Goal: Navigation & Orientation: Find specific page/section

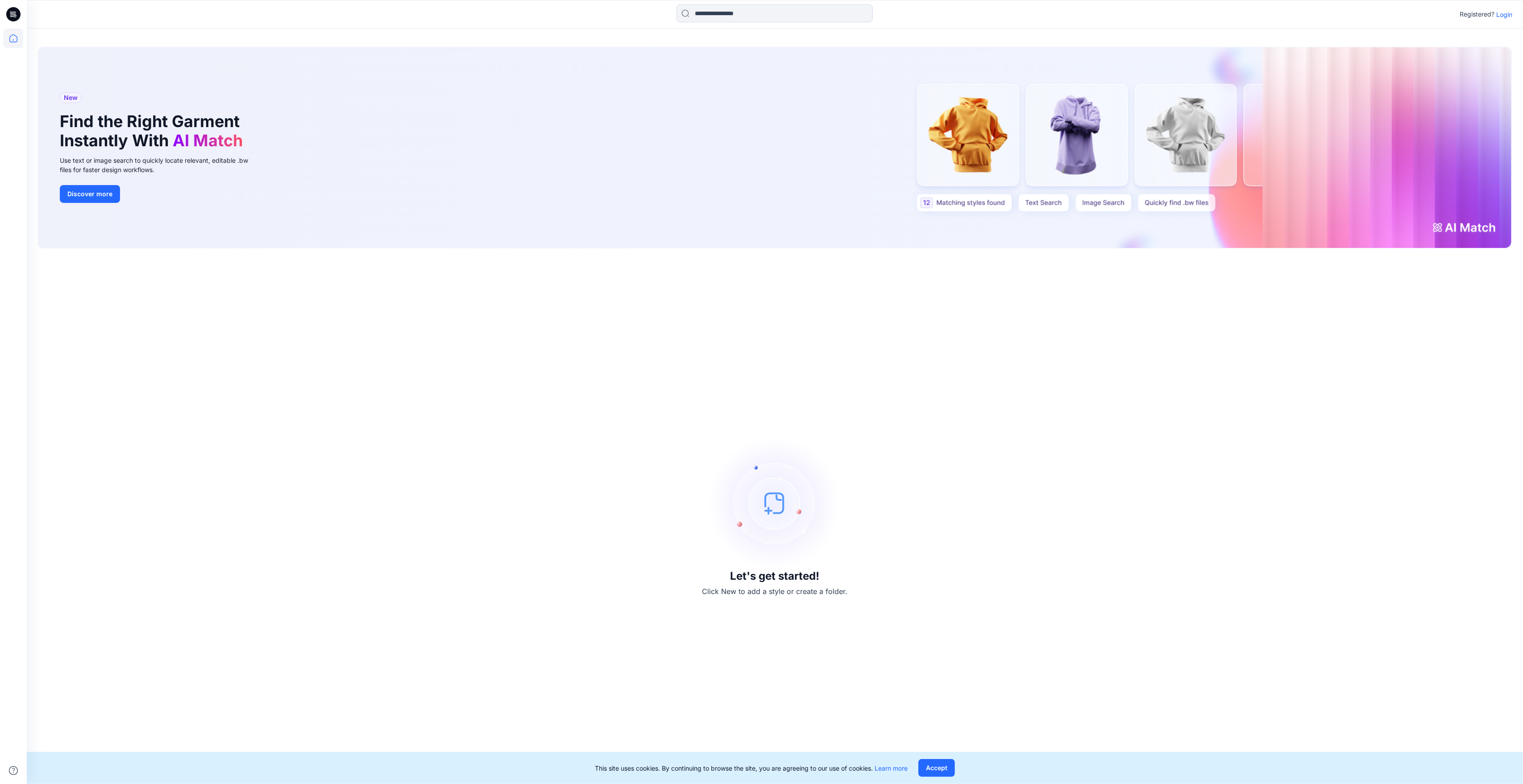
click at [1506, 15] on p "Login" at bounding box center [1505, 15] width 16 height 9
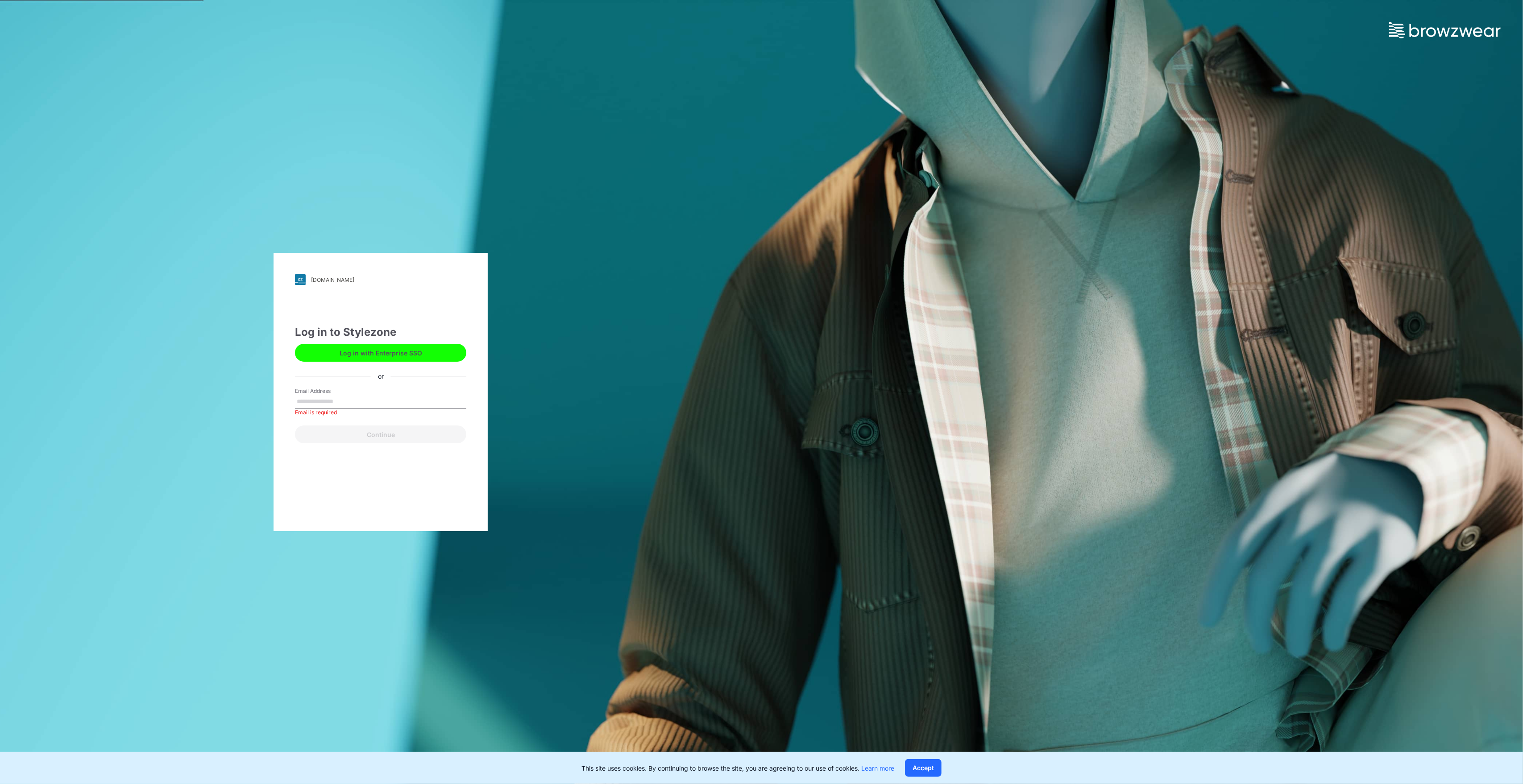
click at [392, 355] on button "Log in with Enterprise SSO" at bounding box center [380, 352] width 171 height 17
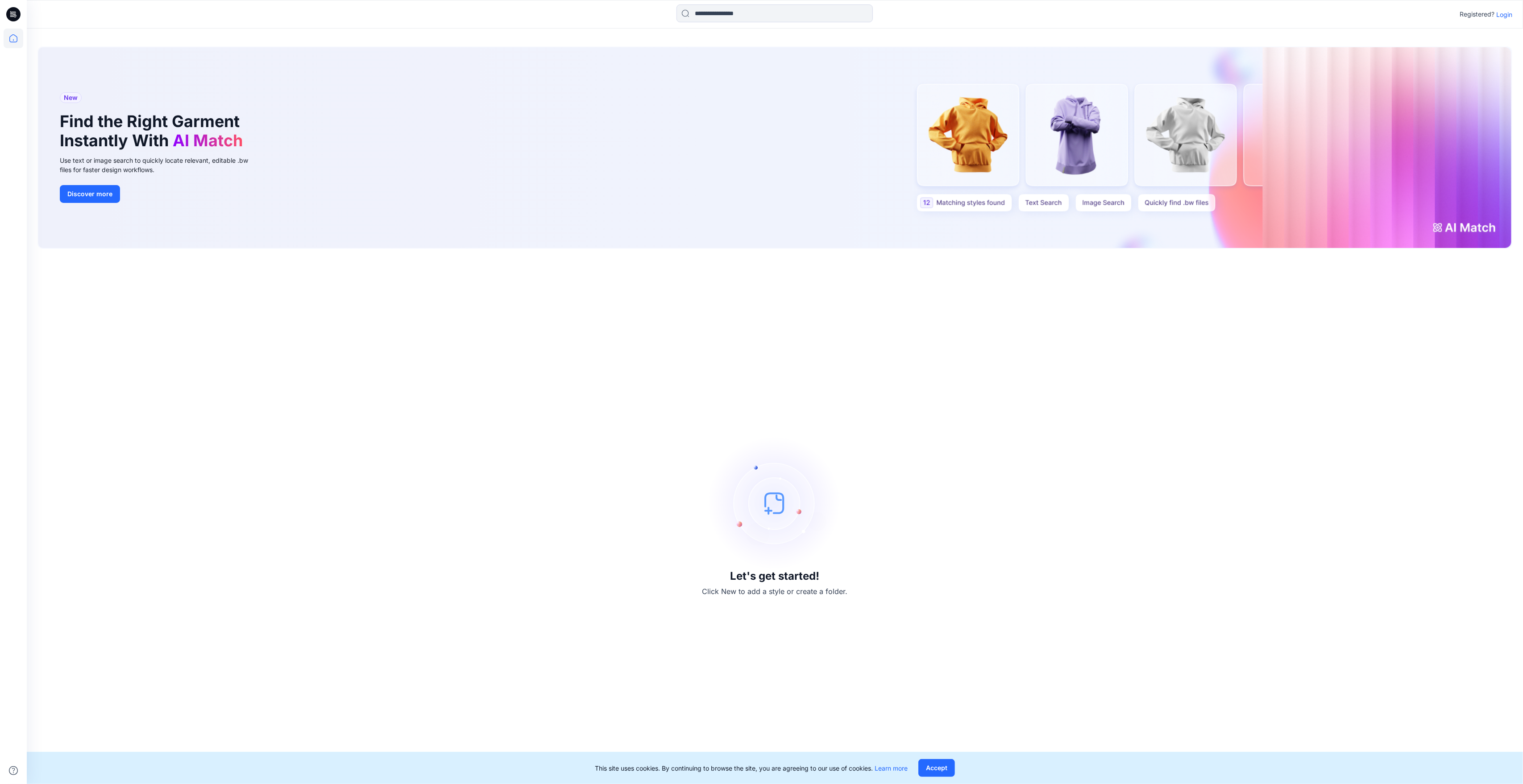
click at [13, 18] on icon at bounding box center [14, 15] width 15 height 15
click at [939, 769] on button "Accept" at bounding box center [937, 768] width 37 height 17
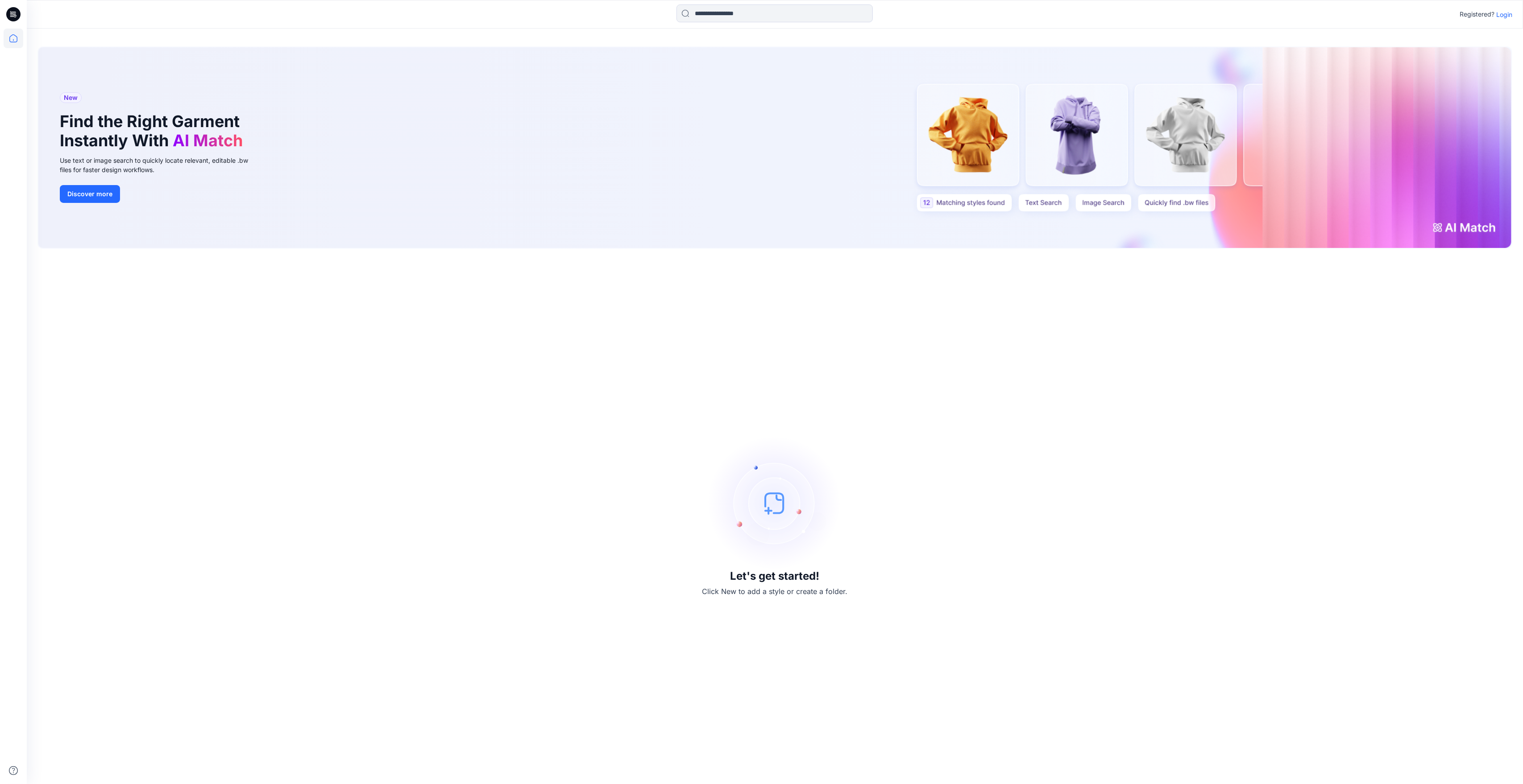
click at [1502, 17] on p "Login" at bounding box center [1505, 15] width 16 height 9
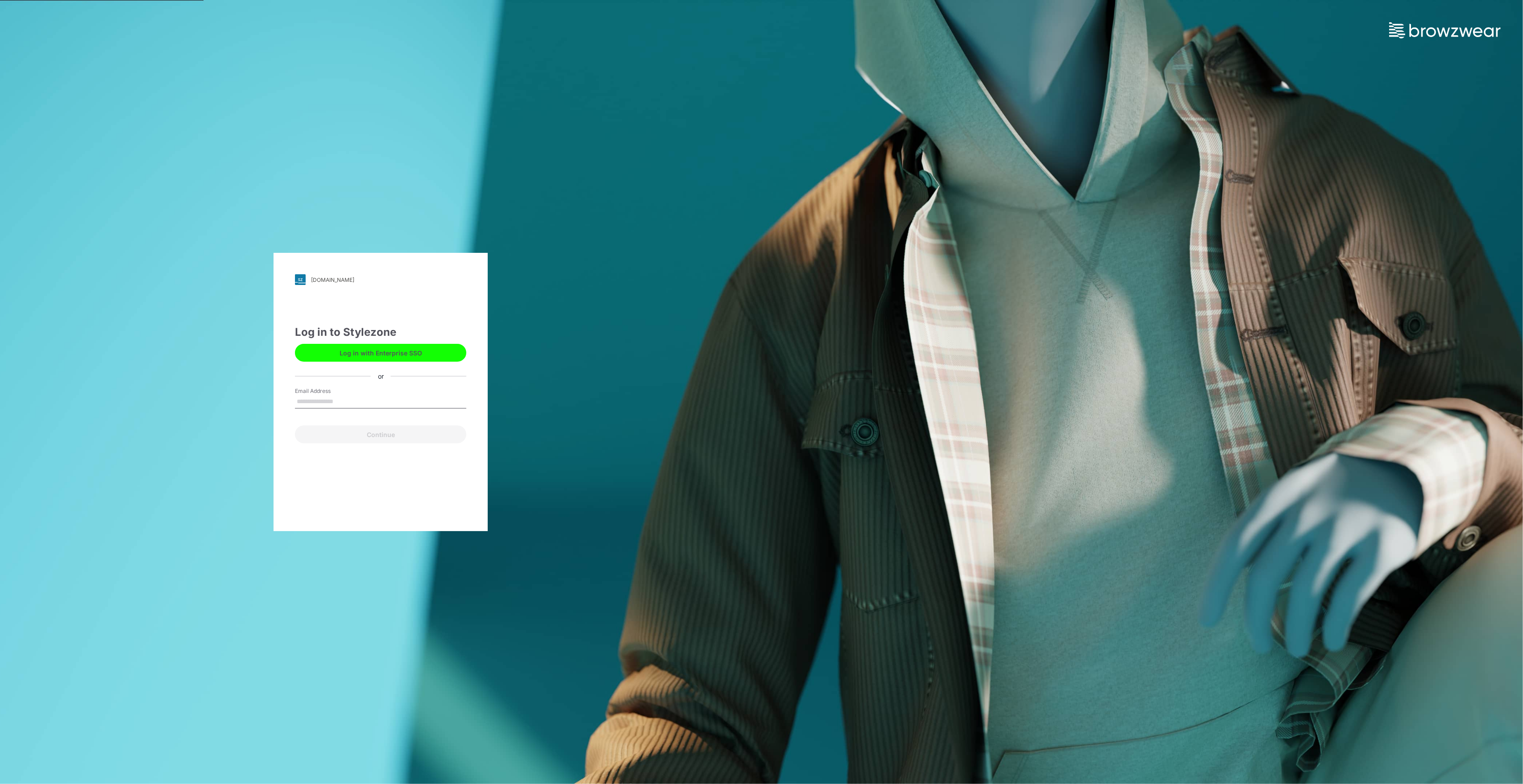
click at [387, 354] on button "Log in with Enterprise SSO" at bounding box center [380, 352] width 171 height 17
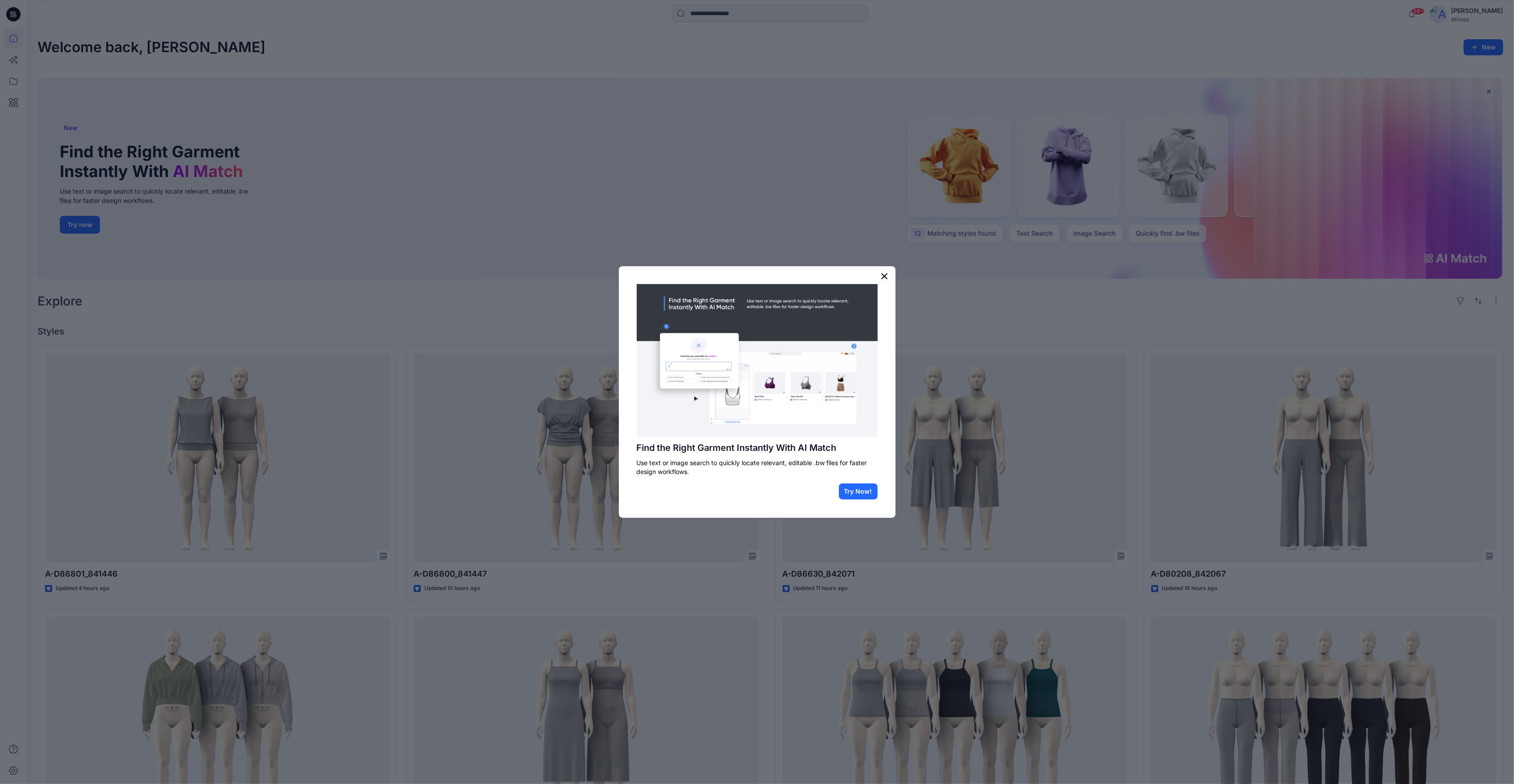
click at [884, 277] on button "×" at bounding box center [884, 277] width 8 height 15
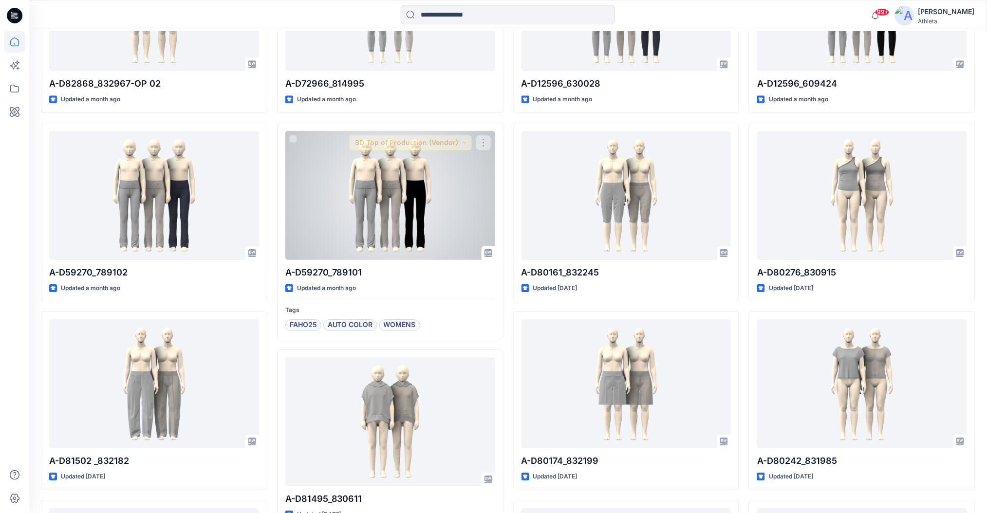
scroll to position [519, 0]
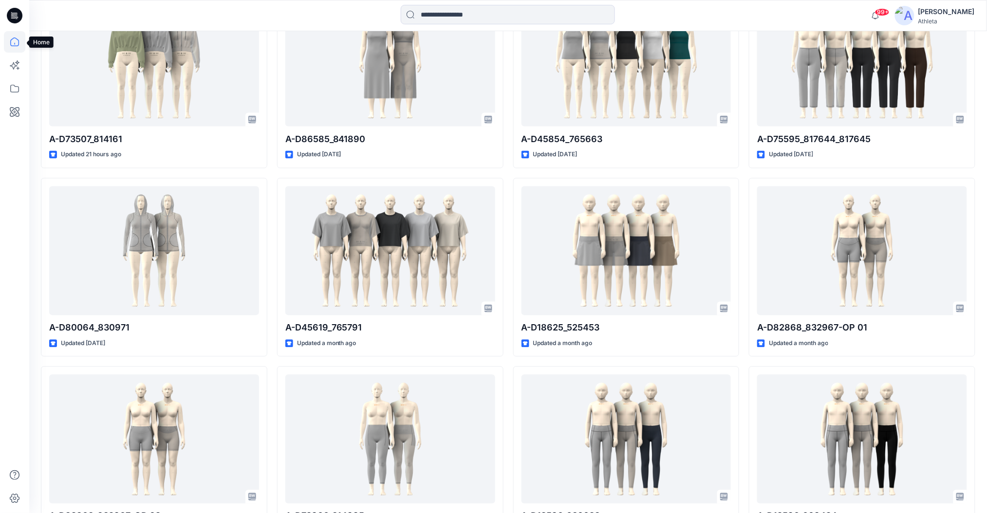
click at [15, 43] on icon at bounding box center [14, 41] width 21 height 21
click at [19, 19] on icon at bounding box center [15, 16] width 16 height 16
click at [13, 88] on icon at bounding box center [14, 88] width 21 height 21
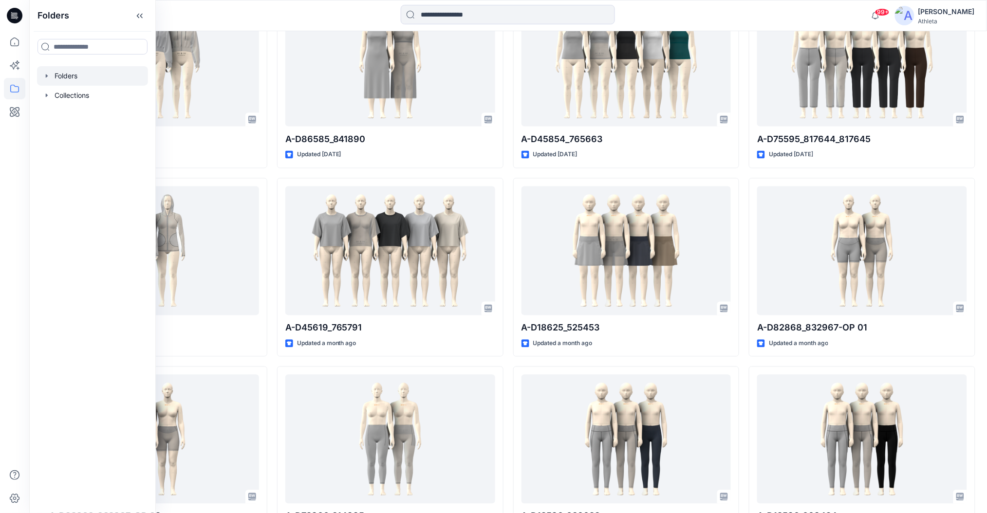
click at [49, 74] on icon "button" at bounding box center [47, 76] width 8 height 8
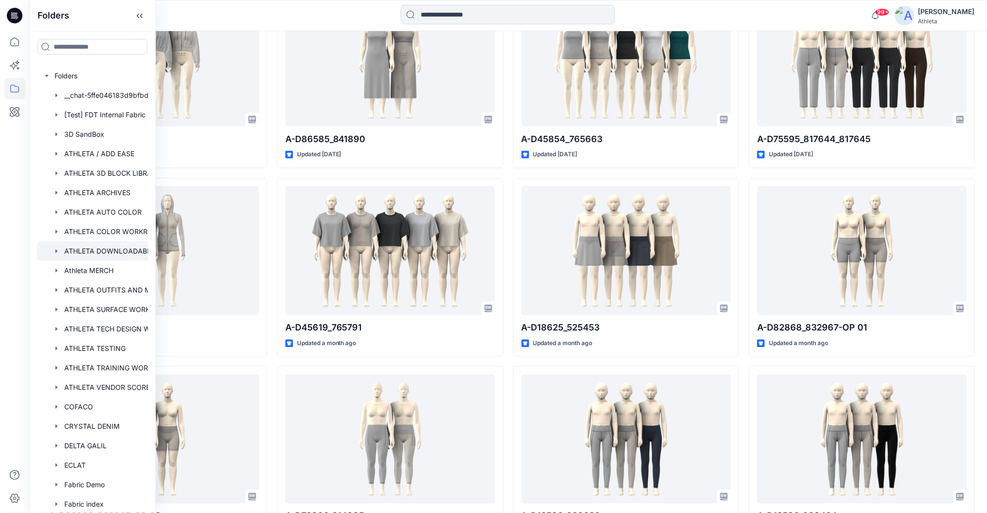
click at [108, 252] on div at bounding box center [105, 251] width 136 height 19
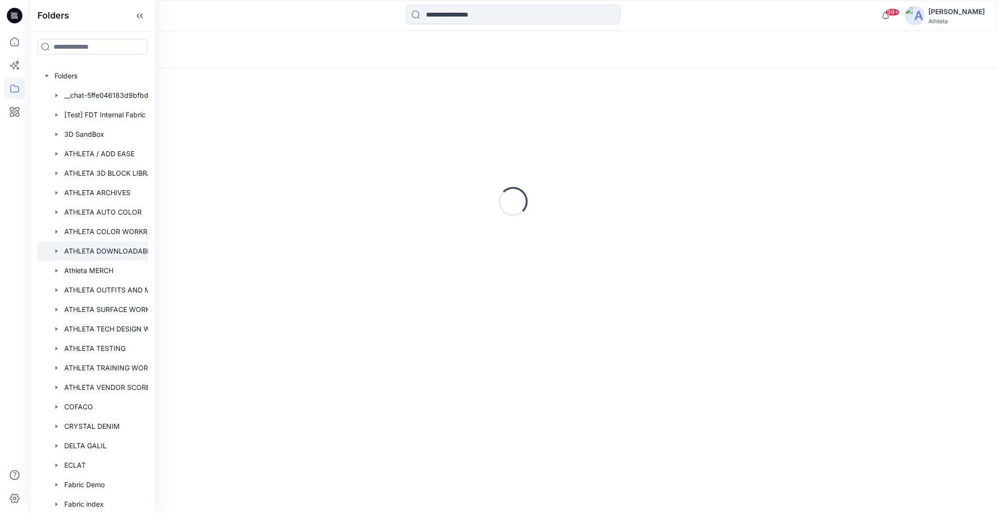
click at [53, 246] on div at bounding box center [105, 251] width 136 height 19
click at [141, 15] on icon at bounding box center [141, 16] width 2 height 5
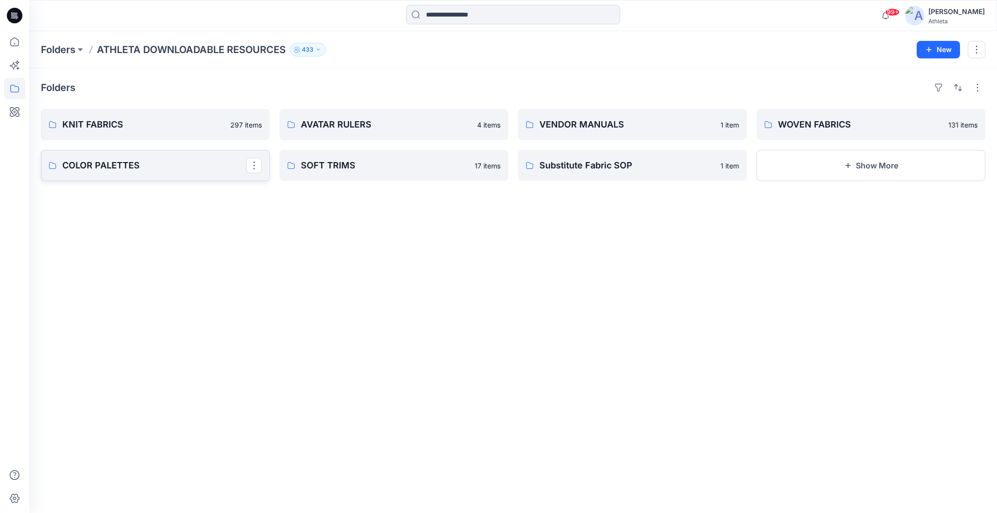
click at [191, 162] on p "COLOR PALETTES" at bounding box center [154, 166] width 184 height 14
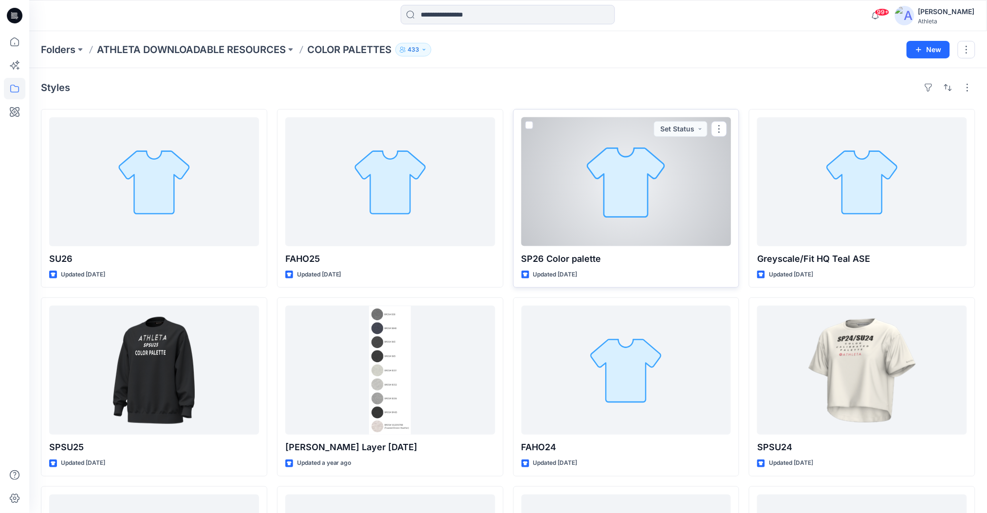
click at [627, 206] on div at bounding box center [627, 181] width 210 height 129
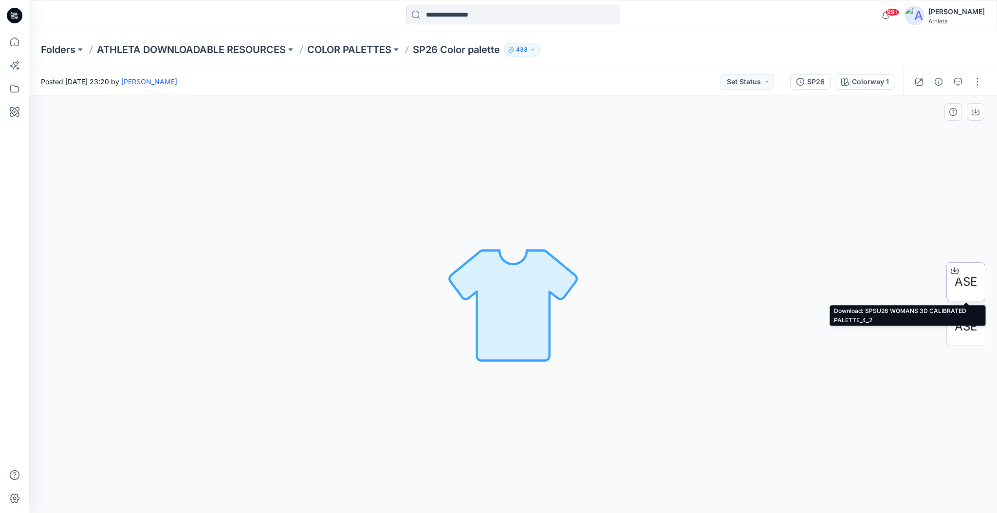
click at [952, 270] on icon at bounding box center [955, 271] width 8 height 8
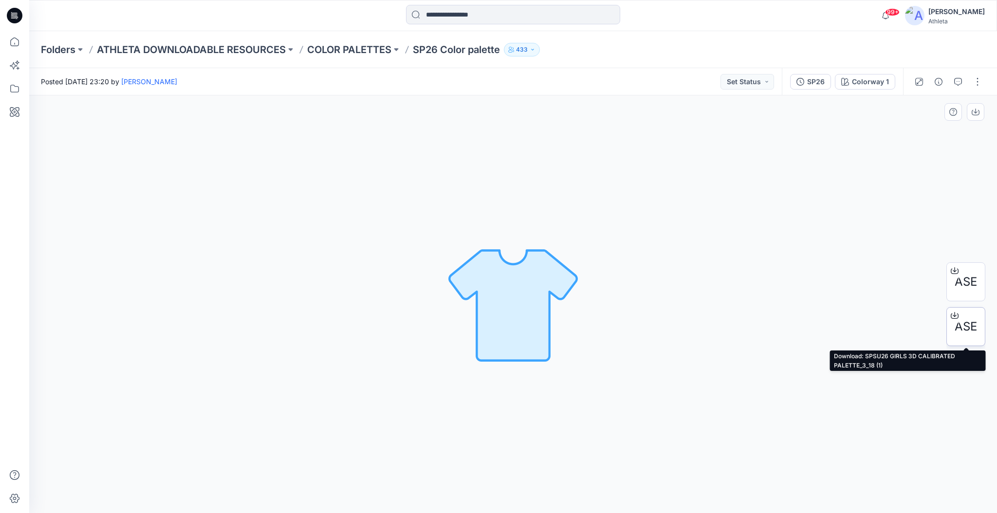
click at [954, 317] on icon at bounding box center [955, 316] width 8 height 8
